Goal: Transaction & Acquisition: Download file/media

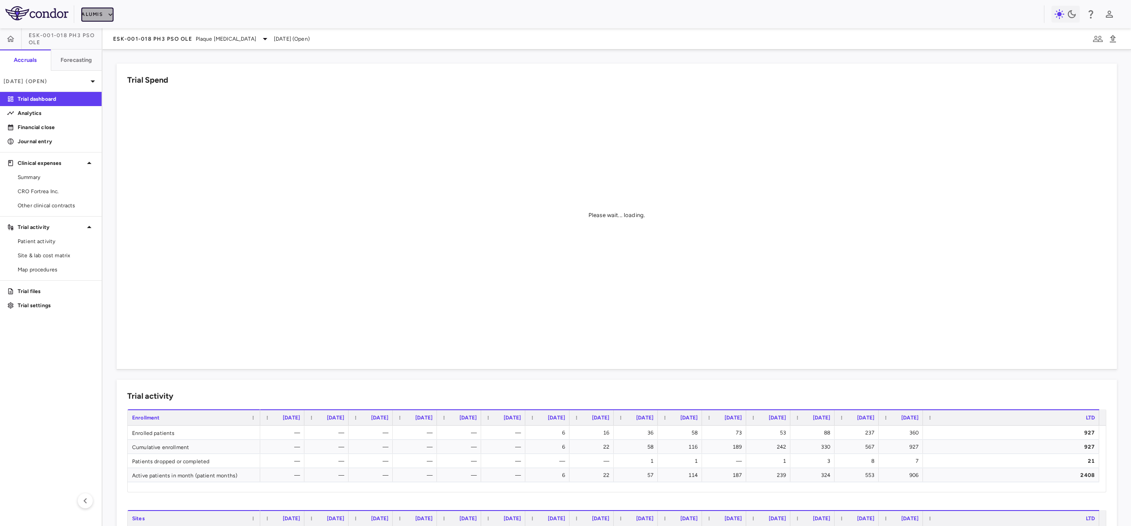
click at [105, 13] on button "Alumis" at bounding box center [97, 15] width 32 height 14
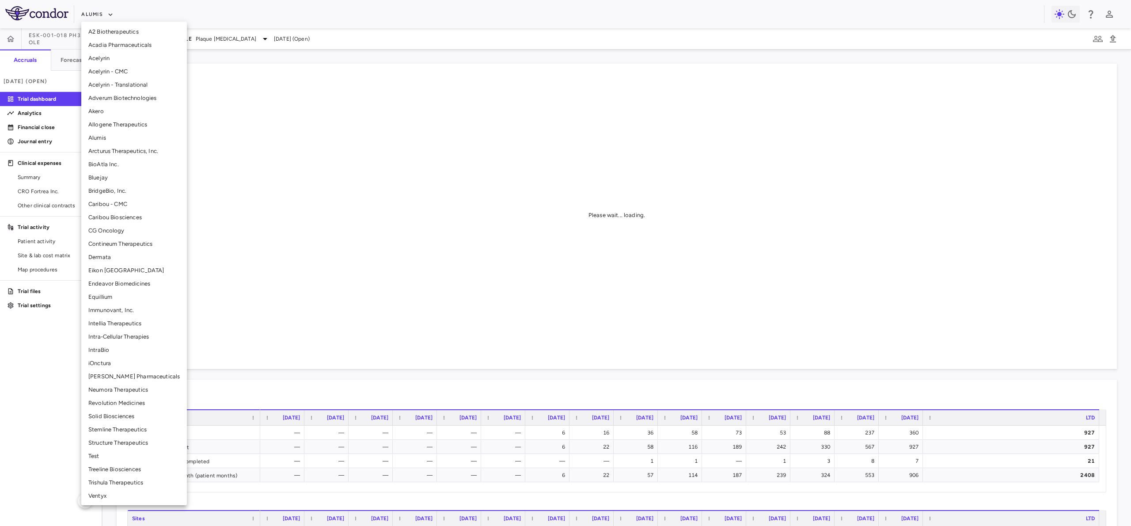
click at [123, 154] on li "Arcturus Therapeutics, Inc." at bounding box center [134, 151] width 106 height 13
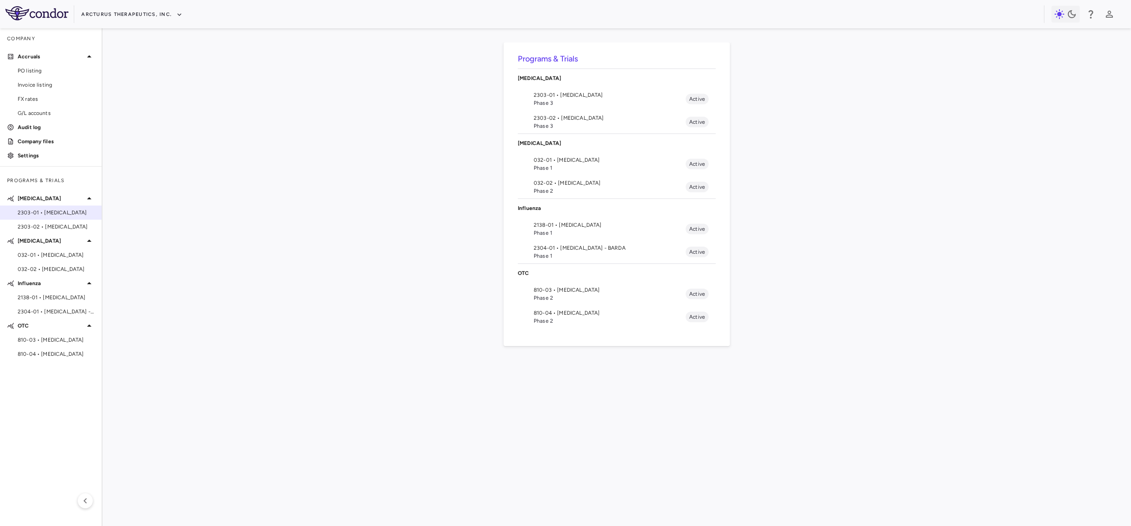
click at [62, 213] on span "2303-01 • COVID-19" at bounding box center [56, 213] width 77 height 8
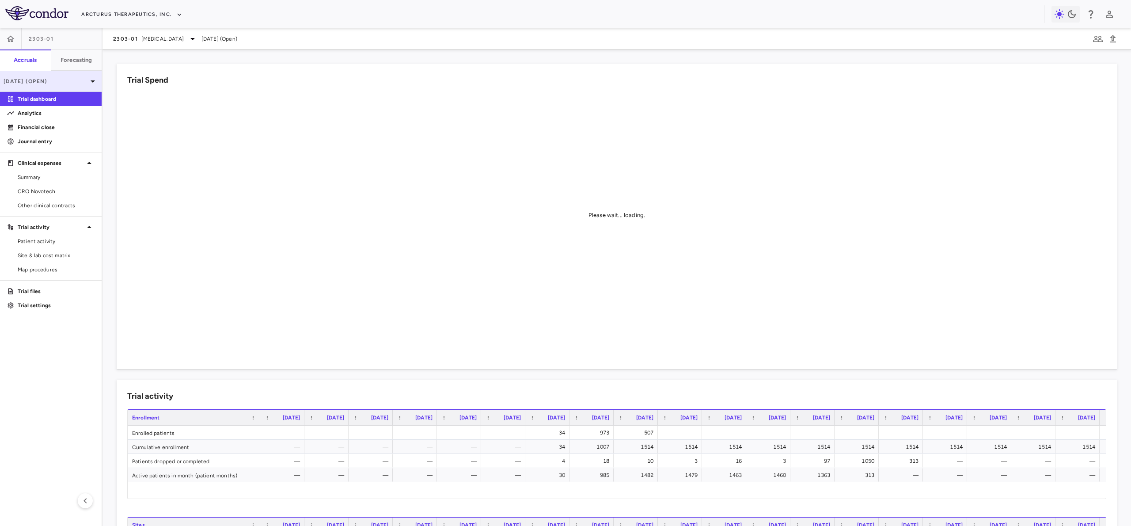
click at [59, 84] on p "Sep 2025 (Open)" at bounding box center [46, 81] width 84 height 8
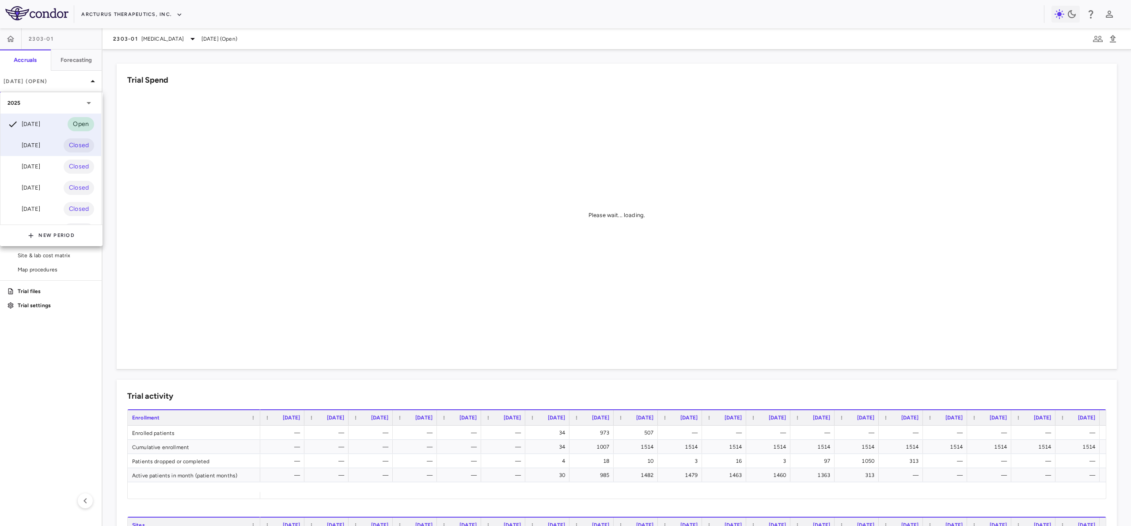
click at [40, 150] on div "Aug 2025" at bounding box center [24, 145] width 33 height 11
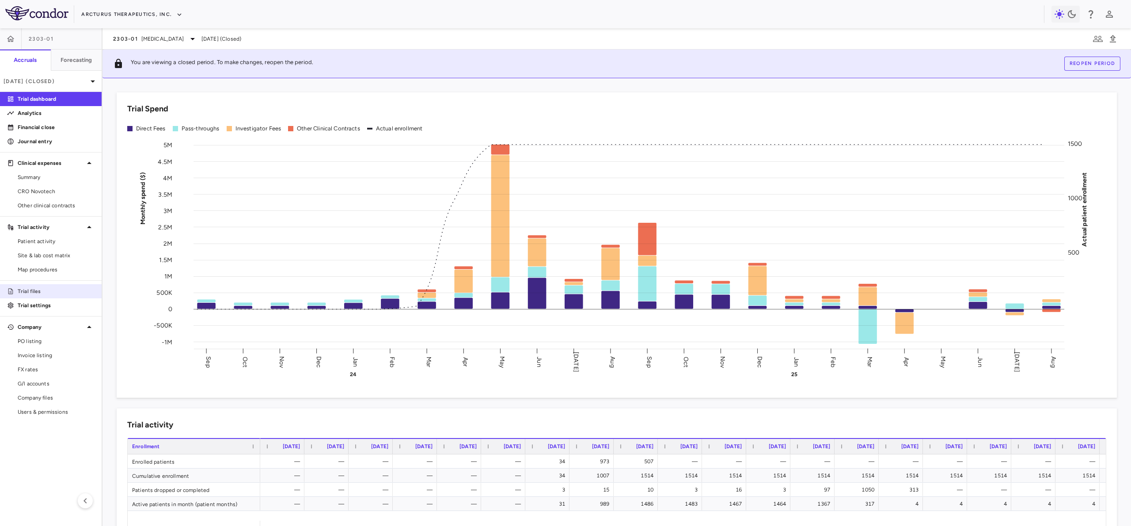
click at [38, 293] on p "Trial files" at bounding box center [56, 291] width 77 height 8
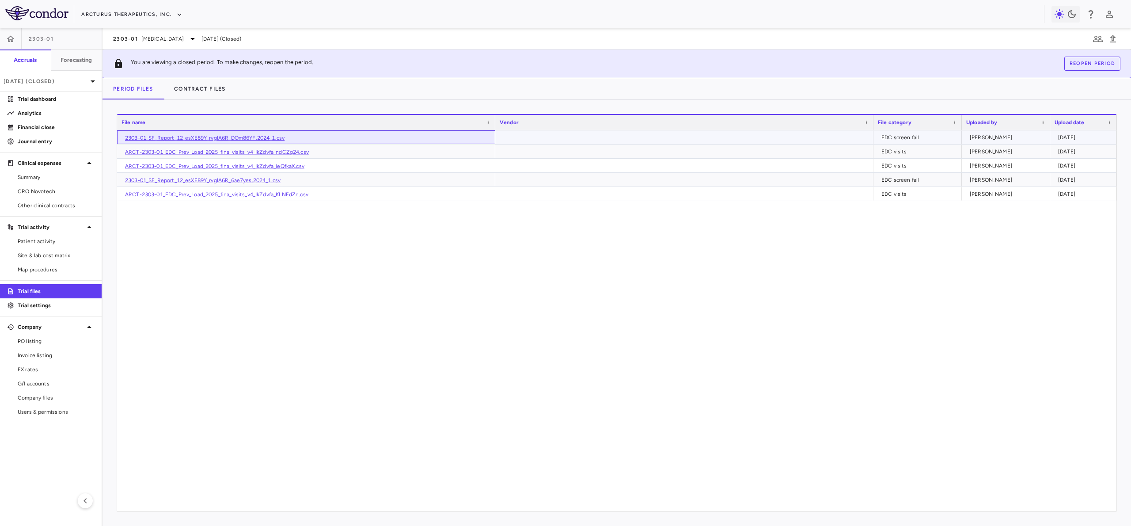
click at [263, 136] on link "2303-01_SF_Report_12_esXE89Y_rvgIA6R_DOm86YF.2024_1.csv" at bounding box center [205, 138] width 160 height 6
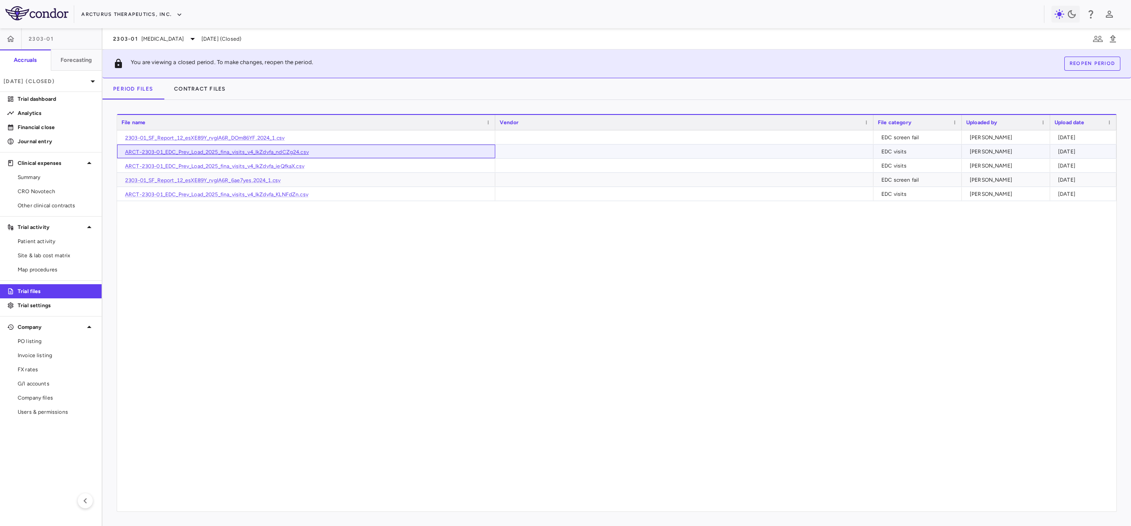
click at [272, 152] on link "ARCT-2303-01_EDC_Prev_Load_2025_fina_visits_v4_IkZdvfa_ndCZg24.csv" at bounding box center [217, 152] width 184 height 6
click at [685, 237] on div "2303-01_SF_Report_12_esXE89Y_rvgIA6R_DOm86YF.2024_1.csv EDC screen fail Patrick…" at bounding box center [617, 320] width 1000 height 381
